Goal: Information Seeking & Learning: Stay updated

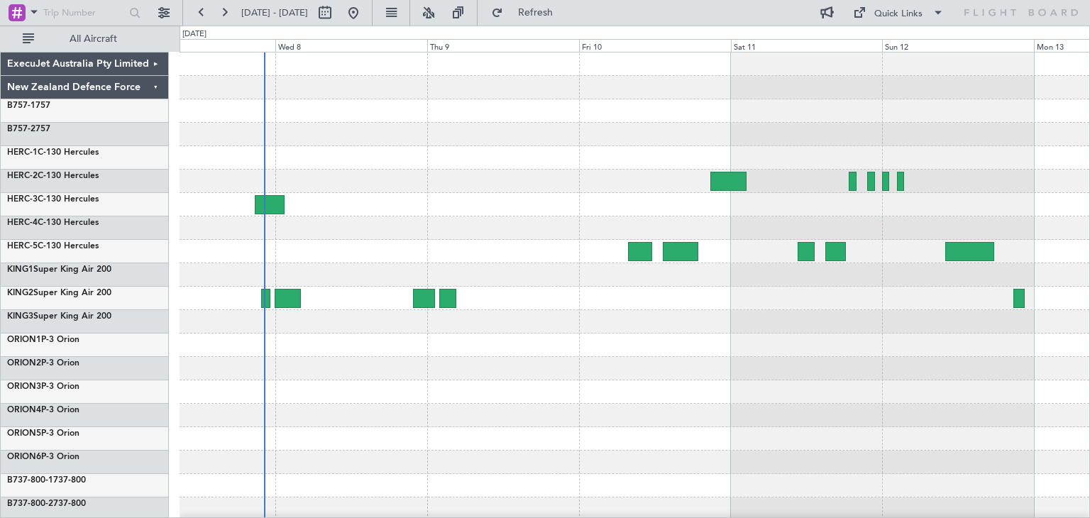
scroll to position [119, 0]
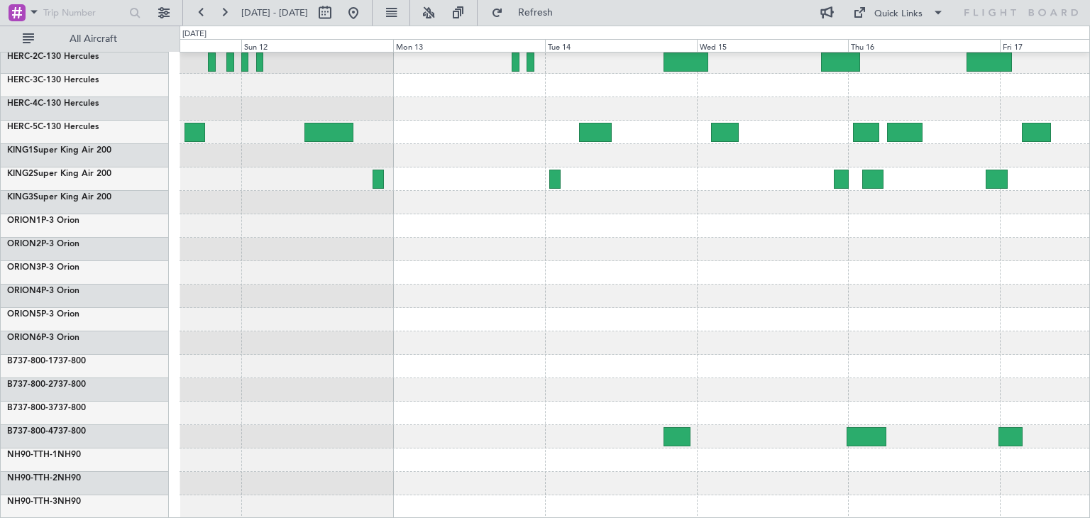
click at [80, 352] on div "ExecuJet Australia Pty Limited New Zealand Defence Force B757-1 757 B757-2 757 …" at bounding box center [545, 272] width 1090 height 493
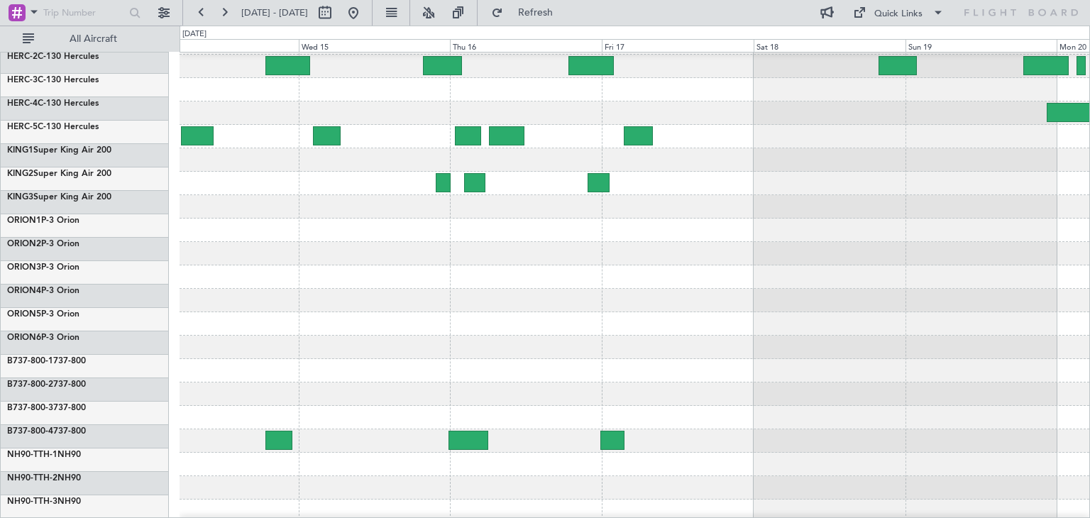
click at [170, 393] on div "ExecuJet Australia Pty Limited New Zealand Defence Force B757-1 757 B757-2 757 …" at bounding box center [545, 272] width 1090 height 493
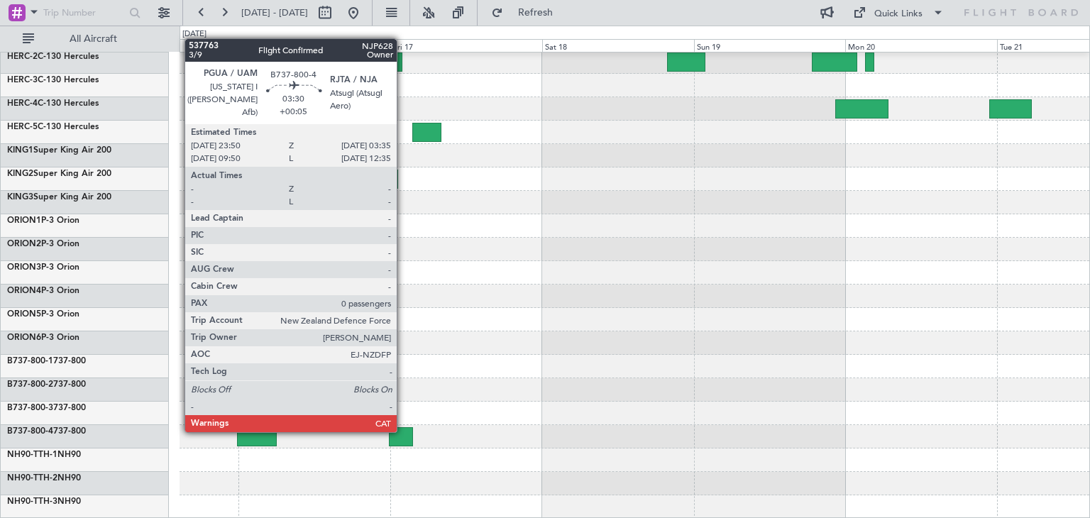
click at [403, 429] on div at bounding box center [401, 436] width 24 height 19
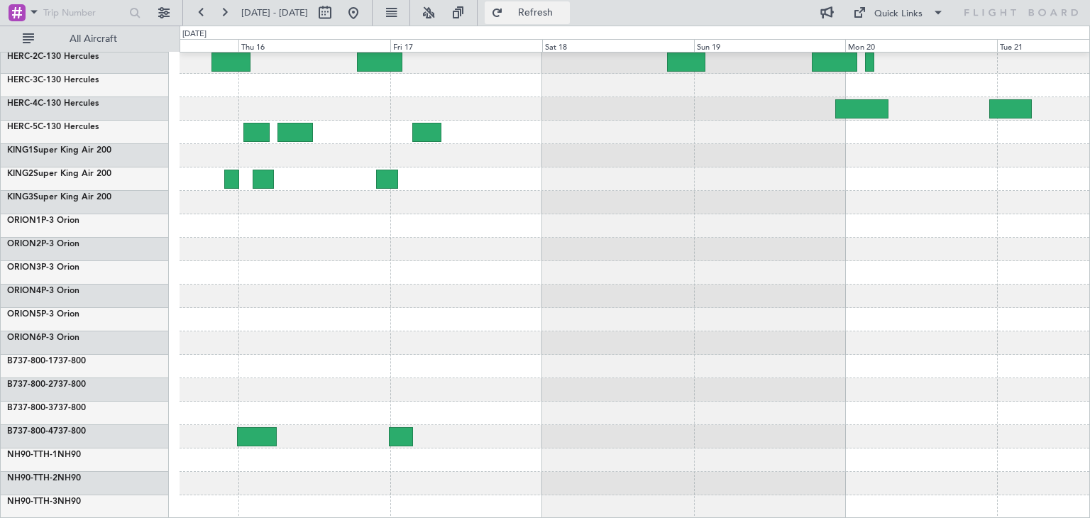
click at [570, 21] on button "Refresh" at bounding box center [527, 12] width 85 height 23
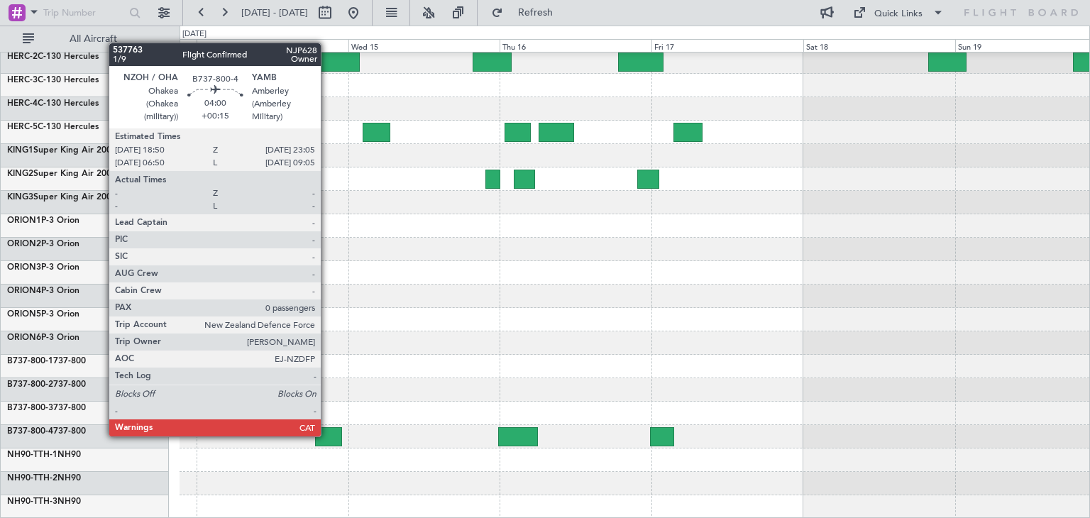
click at [327, 435] on div at bounding box center [328, 436] width 27 height 19
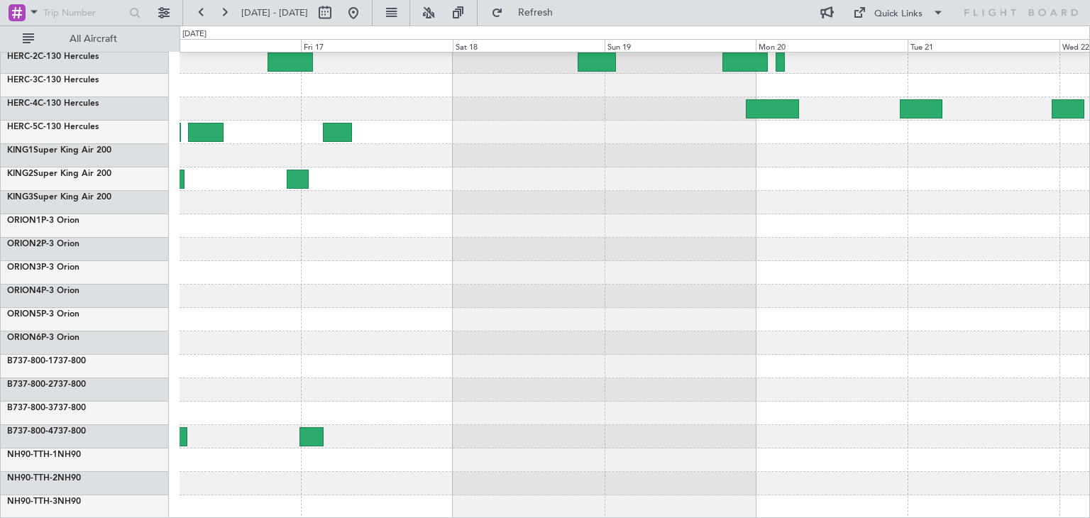
click at [288, 324] on div at bounding box center [635, 319] width 910 height 23
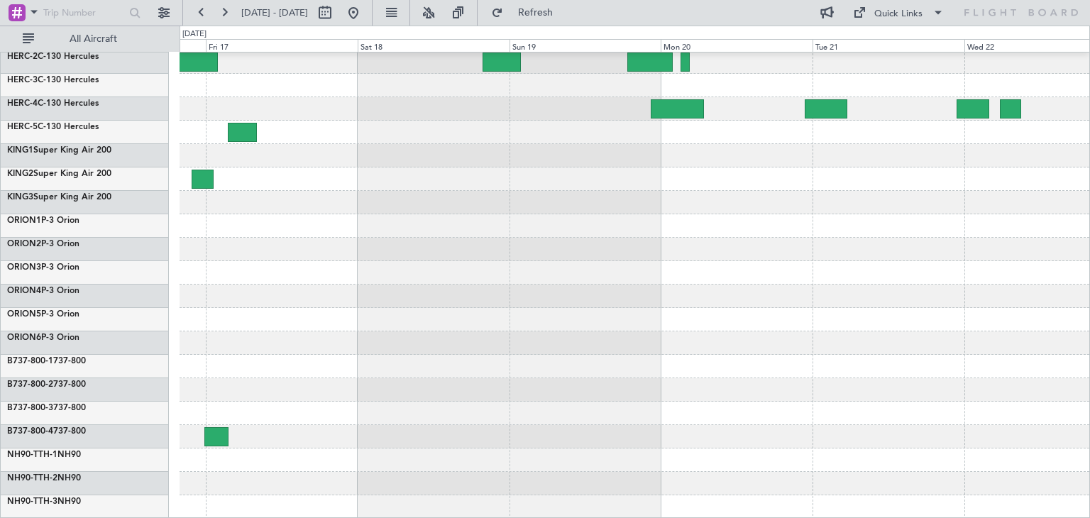
scroll to position [0, 0]
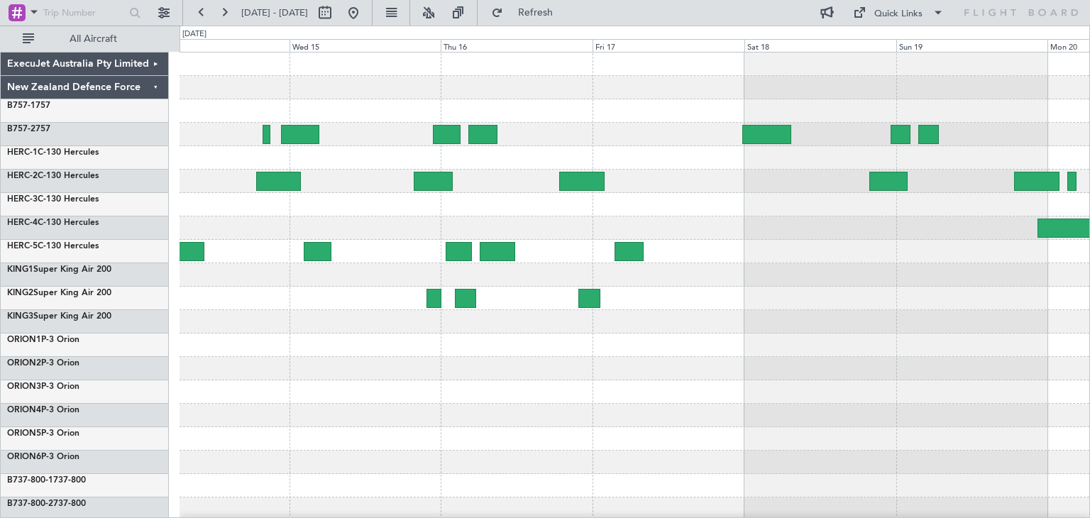
click at [809, 336] on div at bounding box center [635, 346] width 910 height 586
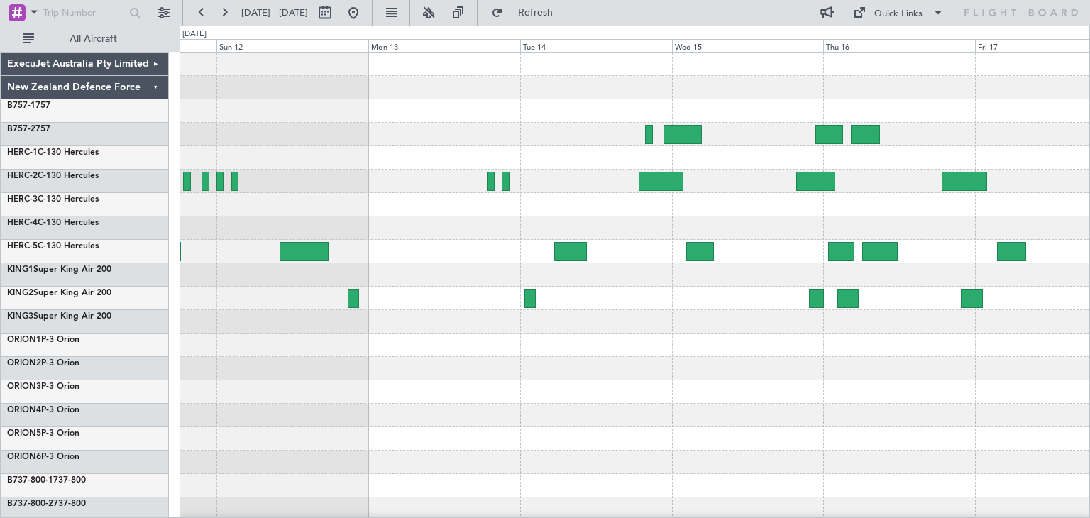
click at [786, 390] on div at bounding box center [635, 346] width 910 height 586
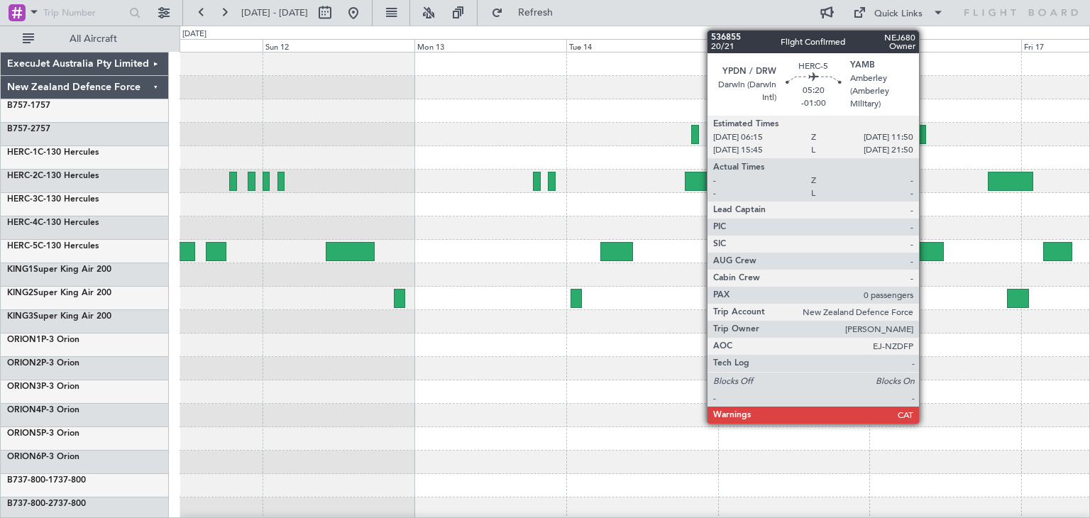
click at [926, 246] on div at bounding box center [926, 251] width 35 height 19
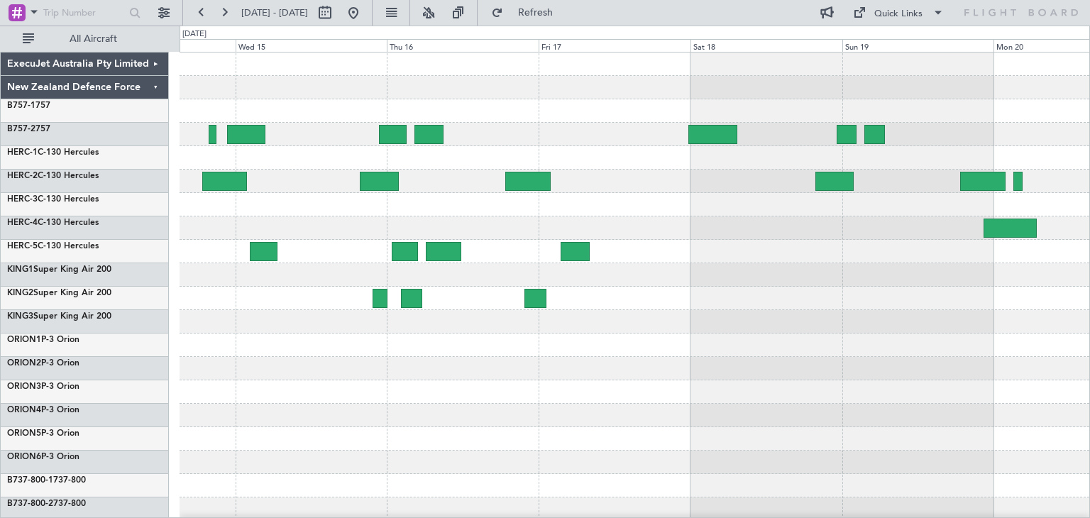
click at [236, 377] on div at bounding box center [635, 346] width 910 height 586
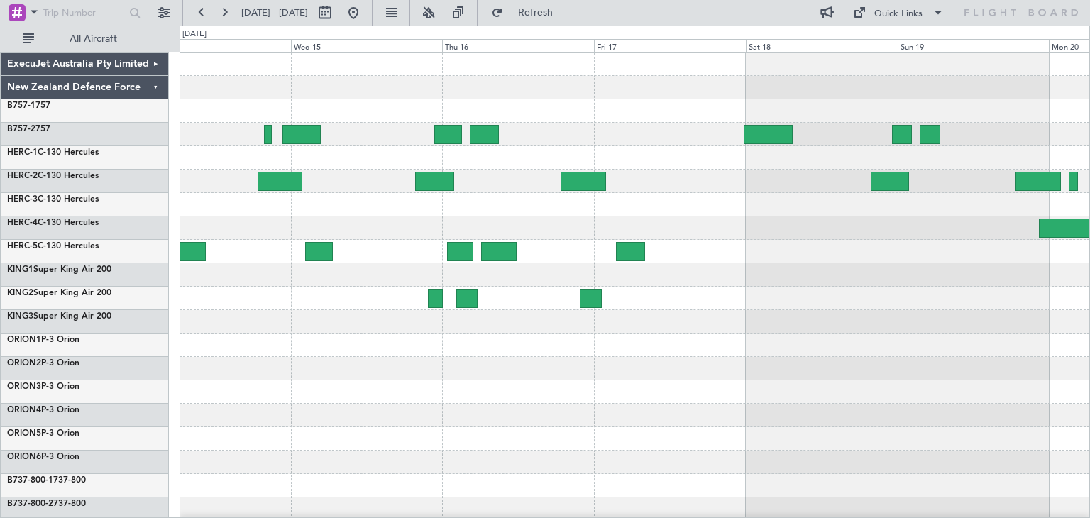
click at [249, 380] on div at bounding box center [635, 346] width 910 height 586
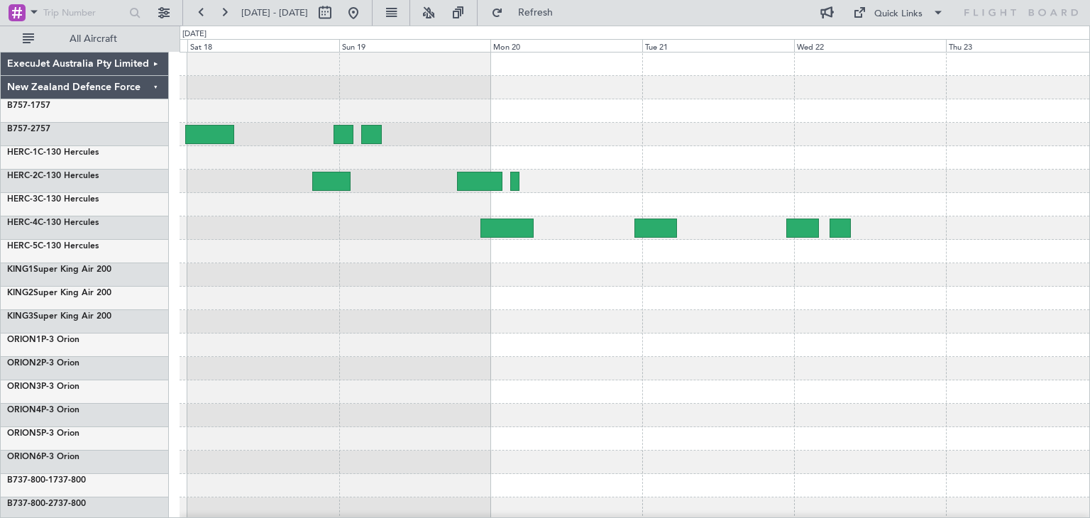
click at [380, 352] on div at bounding box center [635, 345] width 910 height 23
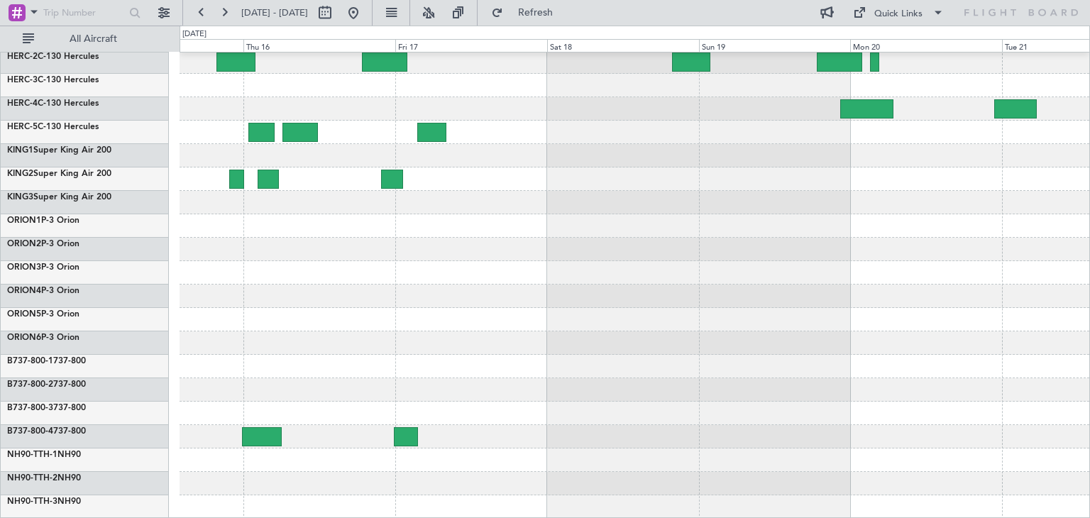
click at [760, 405] on div at bounding box center [635, 413] width 910 height 23
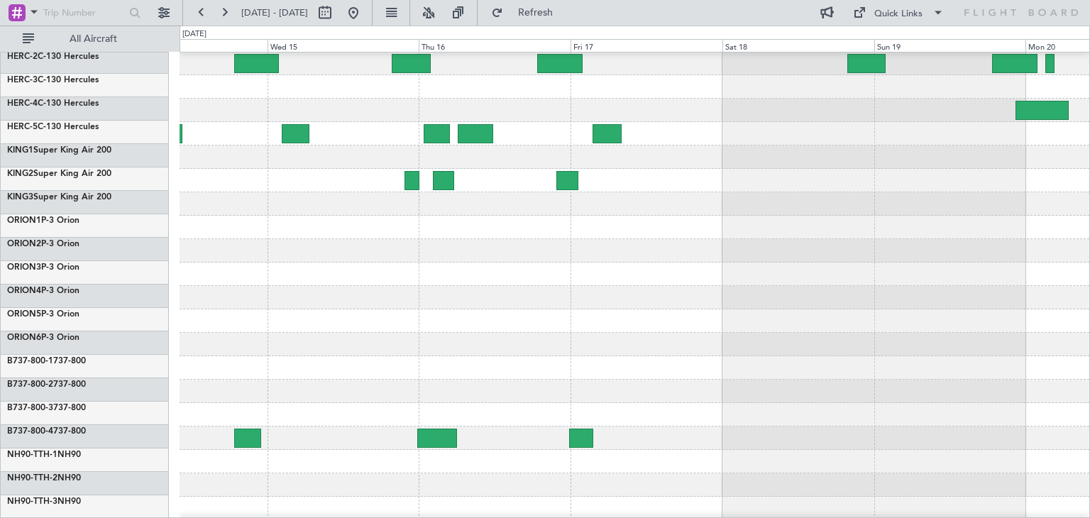
scroll to position [119, 0]
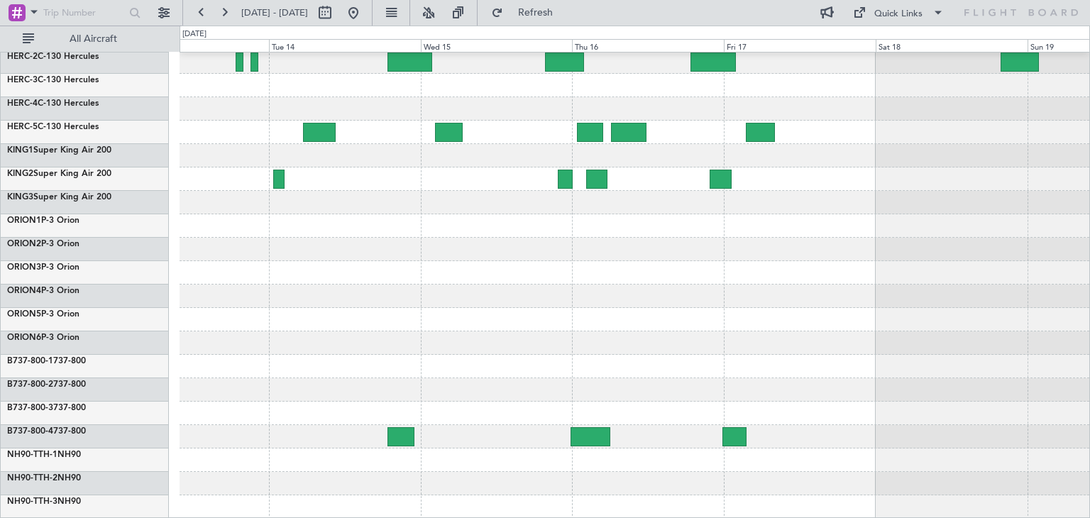
click at [824, 407] on div at bounding box center [635, 413] width 910 height 23
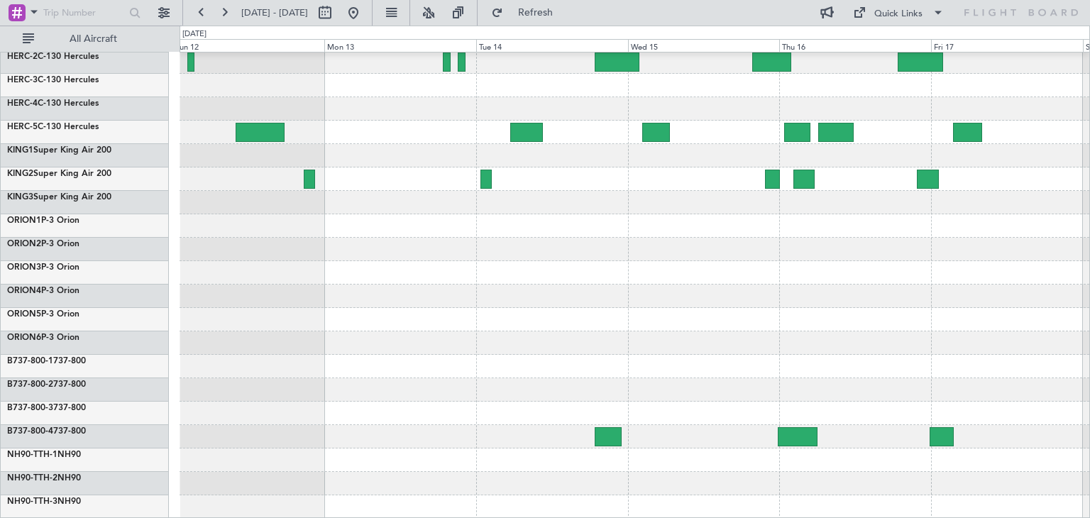
click at [631, 323] on div at bounding box center [635, 319] width 910 height 23
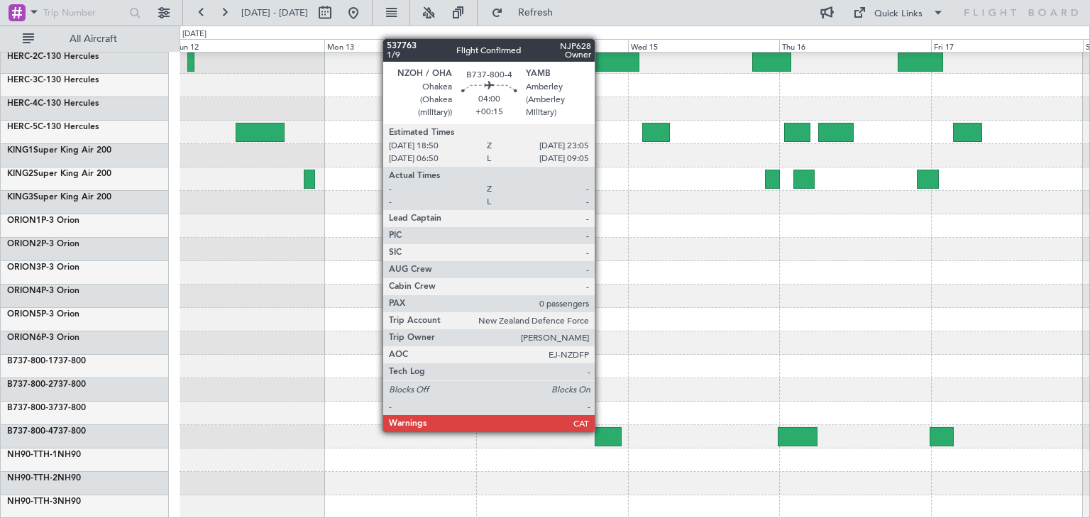
click at [601, 431] on div at bounding box center [608, 436] width 27 height 19
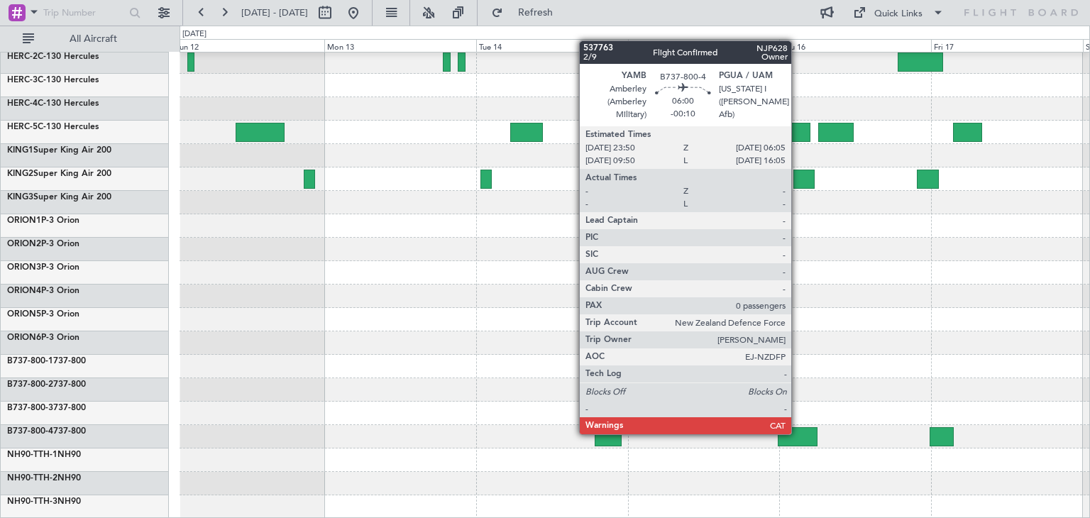
click at [798, 433] on div at bounding box center [798, 436] width 40 height 19
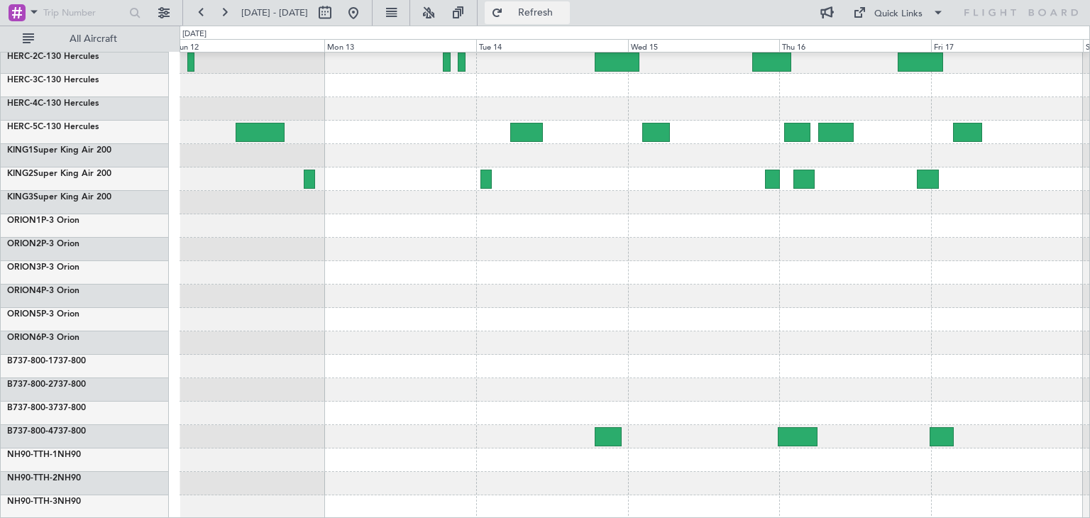
click at [566, 15] on span "Refresh" at bounding box center [536, 13] width 60 height 10
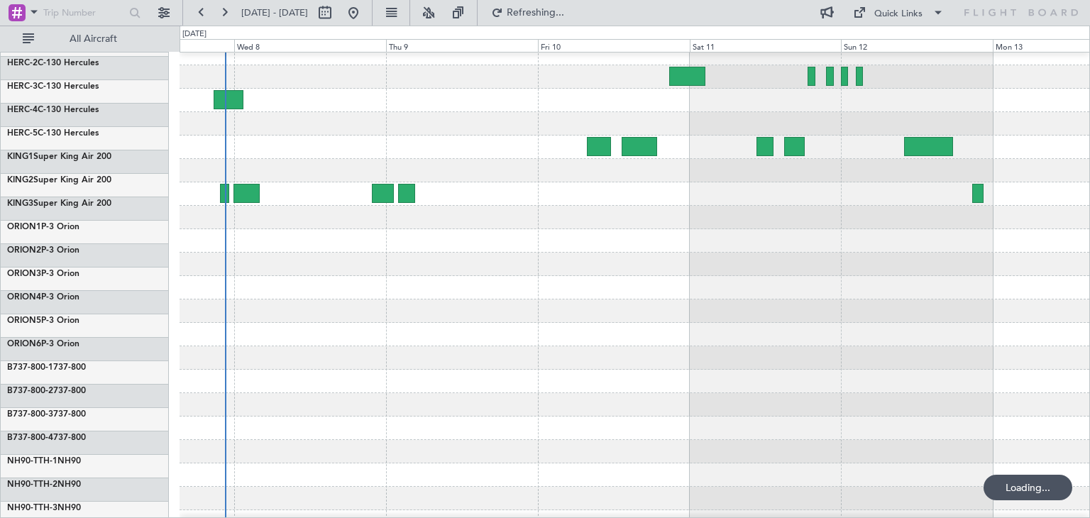
scroll to position [104, 0]
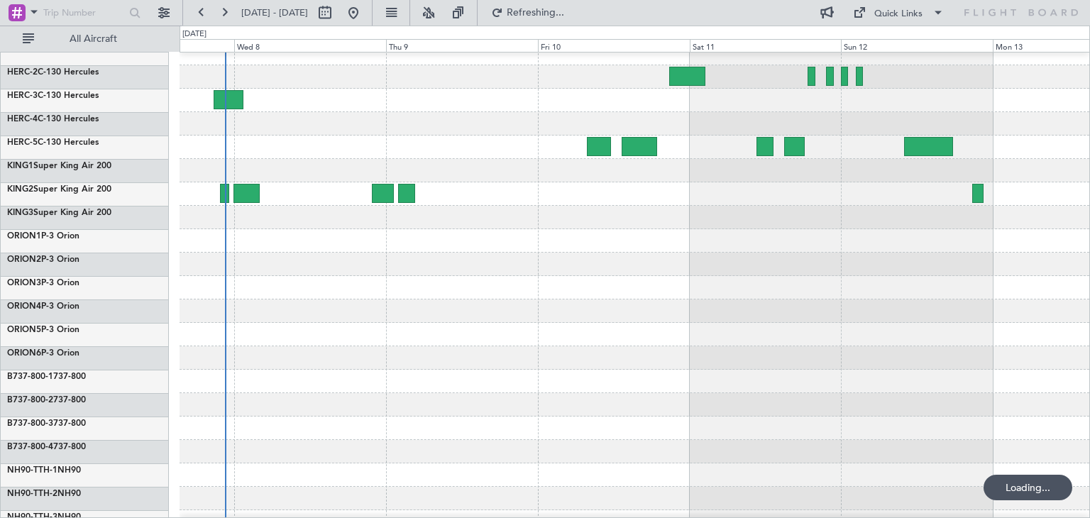
click at [1090, 310] on div "ExecuJet Australia Pty Limited New Zealand Defence Force B757-1 757 B757-2 757 …" at bounding box center [545, 272] width 1090 height 493
